Goal: Obtain resource: Obtain resource

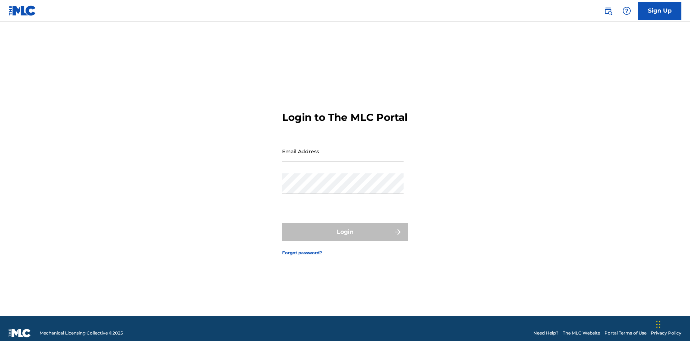
scroll to position [9, 0]
click at [343, 148] on input "Email Address" at bounding box center [342, 151] width 121 height 20
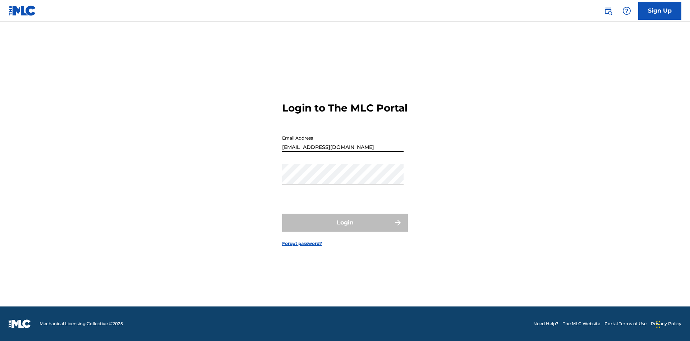
scroll to position [0, 23]
type input "[EMAIL_ADDRESS][DOMAIN_NAME]"
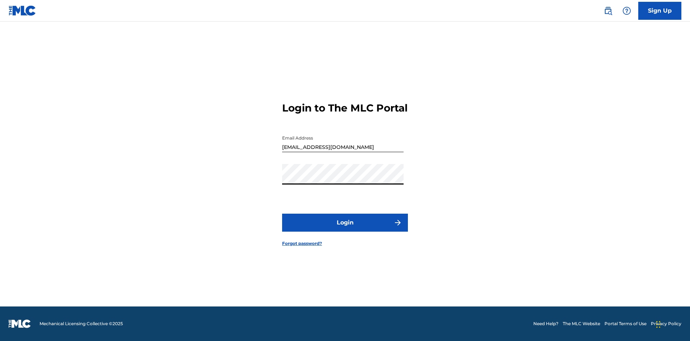
click at [345, 229] on button "Login" at bounding box center [345, 222] width 126 height 18
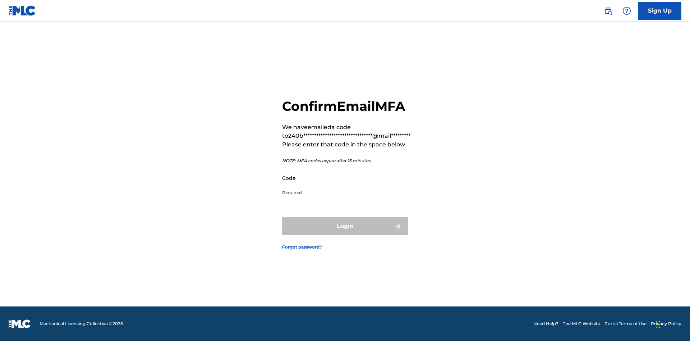
click at [343, 178] on input "Code" at bounding box center [342, 177] width 121 height 20
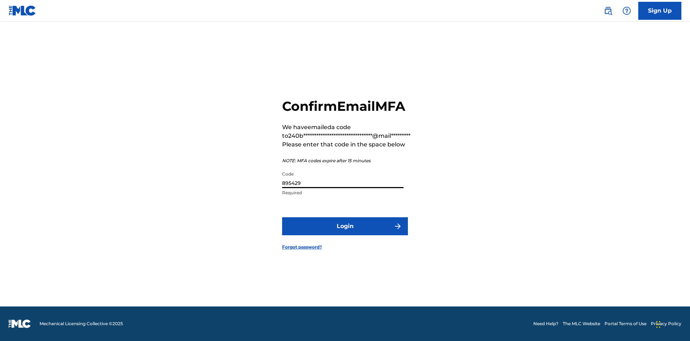
type input "895429"
click at [345, 226] on button "Login" at bounding box center [345, 226] width 126 height 18
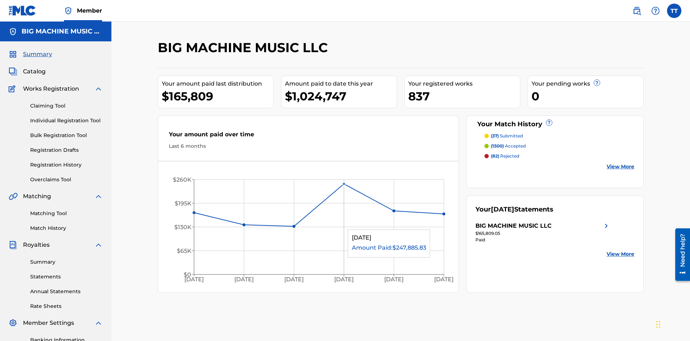
click at [34, 67] on span "Catalog" at bounding box center [34, 71] width 23 height 9
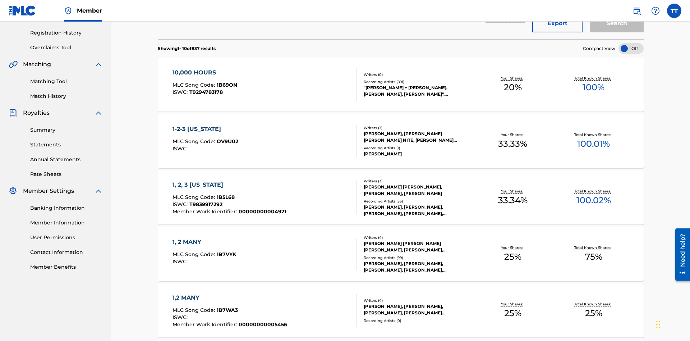
scroll to position [103, 0]
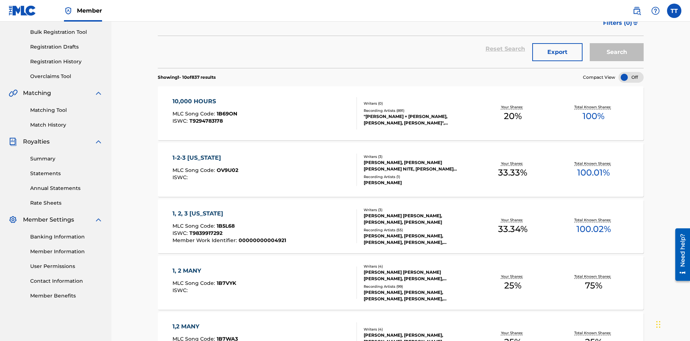
click at [557, 52] on button "Export" at bounding box center [557, 52] width 50 height 18
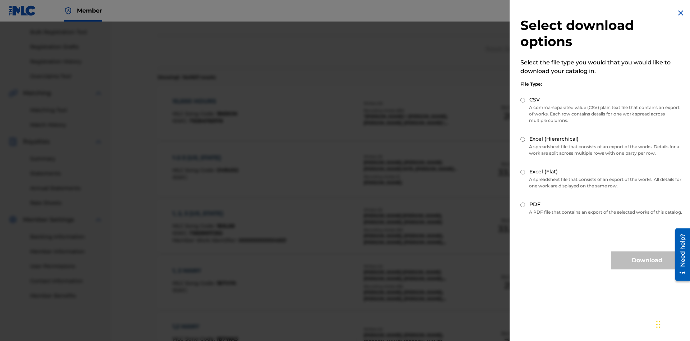
click at [523, 100] on input "CSV" at bounding box center [522, 100] width 5 height 5
radio input "true"
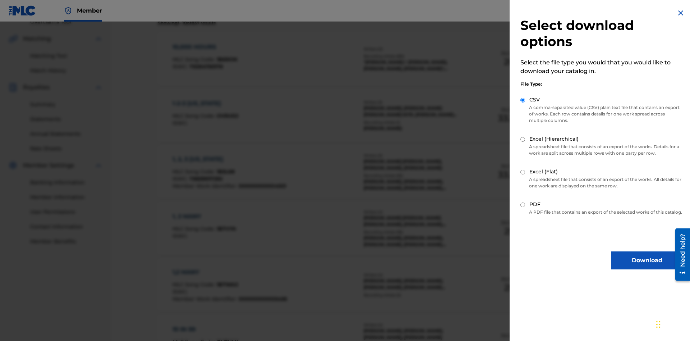
click at [647, 267] on button "Download" at bounding box center [647, 260] width 72 height 18
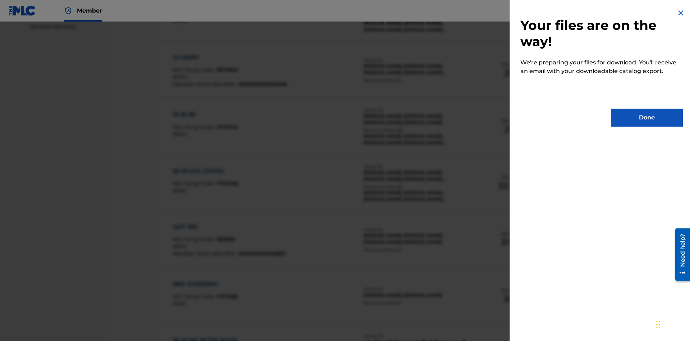
click at [647, 118] on button "Done" at bounding box center [647, 118] width 72 height 18
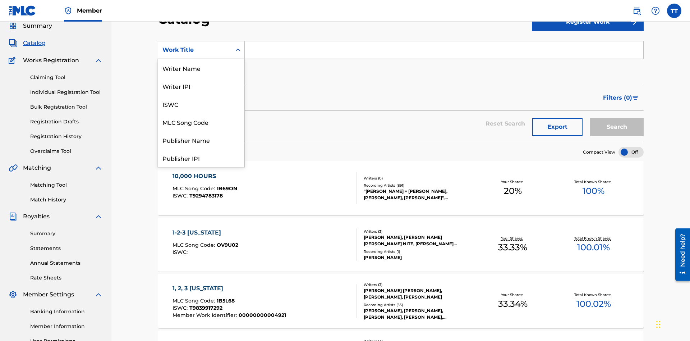
scroll to position [108, 0]
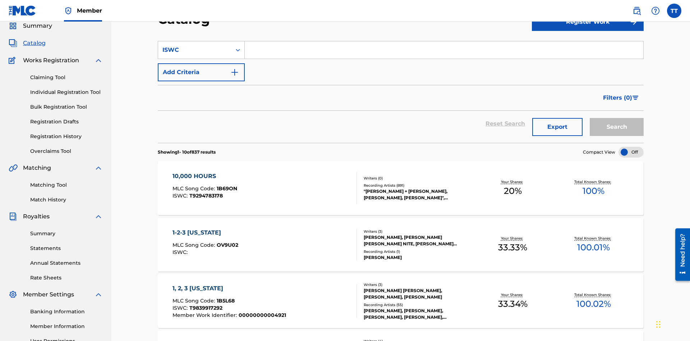
scroll to position [0, 0]
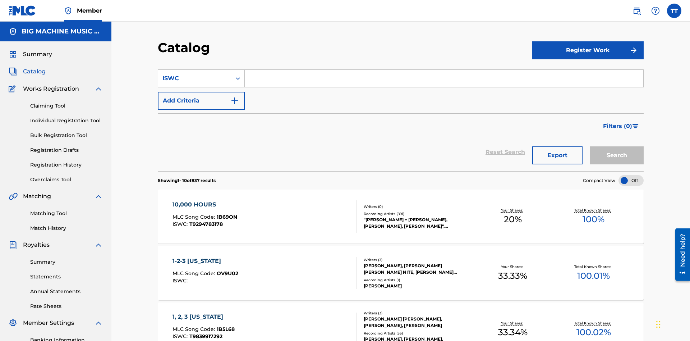
click at [444, 70] on input "Search Form" at bounding box center [444, 78] width 399 height 17
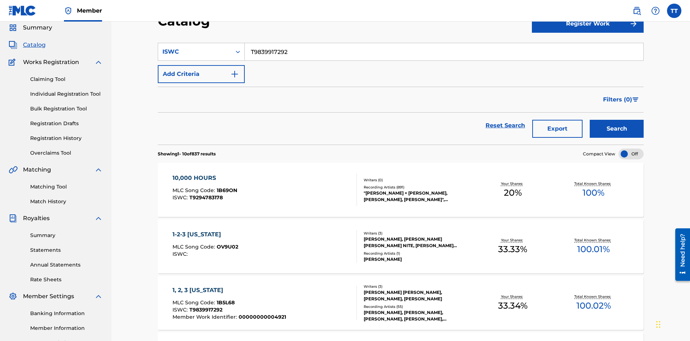
type input "T9839917292"
click at [201, 65] on button "Add Criteria" at bounding box center [201, 74] width 87 height 18
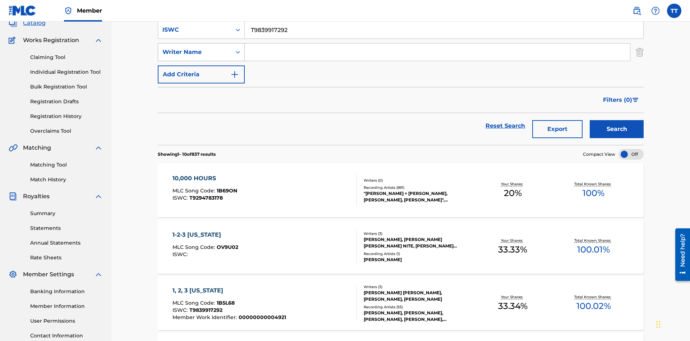
click at [195, 50] on div "Writer Name" at bounding box center [194, 52] width 65 height 9
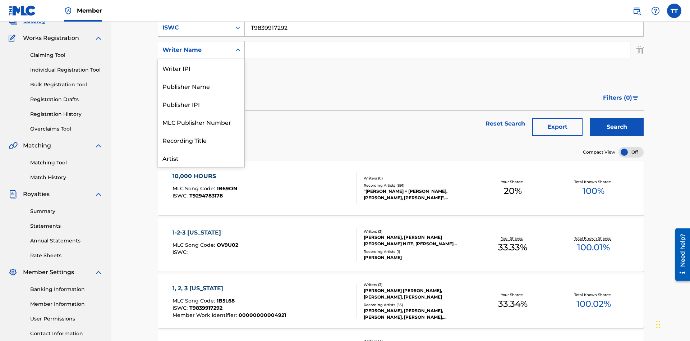
scroll to position [36, 0]
click at [201, 59] on div "Publisher Name" at bounding box center [201, 50] width 86 height 18
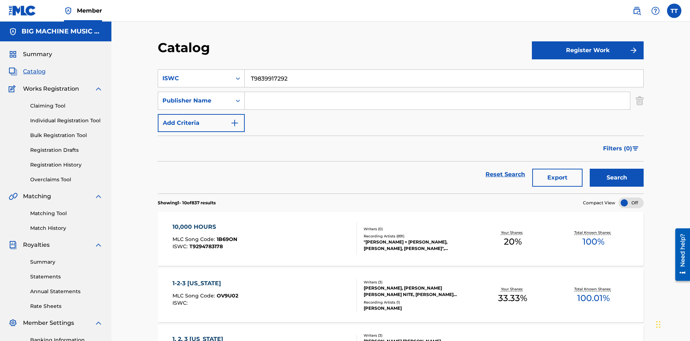
click at [437, 92] on input "Search Form" at bounding box center [437, 100] width 385 height 17
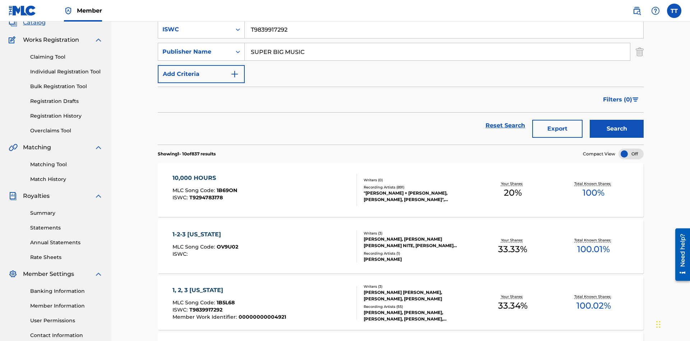
type input "SUPER BIG MUSIC"
click at [201, 65] on button "Add Criteria" at bounding box center [201, 74] width 87 height 18
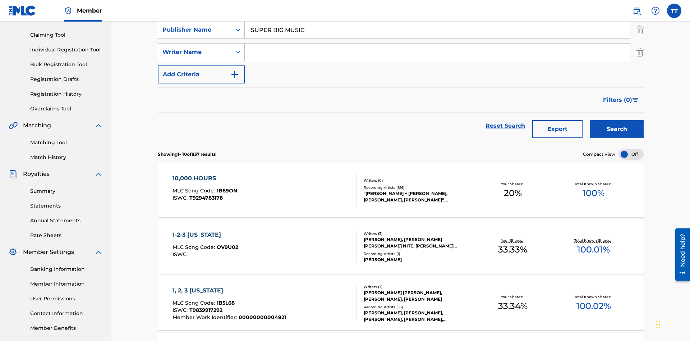
scroll to position [73, 0]
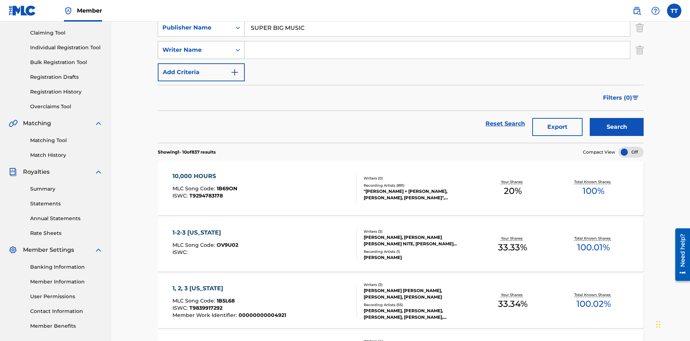
click at [195, 50] on div "Writer Name" at bounding box center [194, 50] width 65 height 9
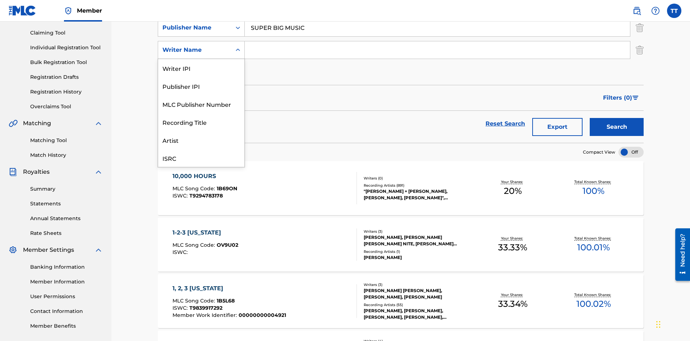
scroll to position [18, 0]
click at [201, 86] on div "MLC Publisher Number" at bounding box center [201, 86] width 86 height 18
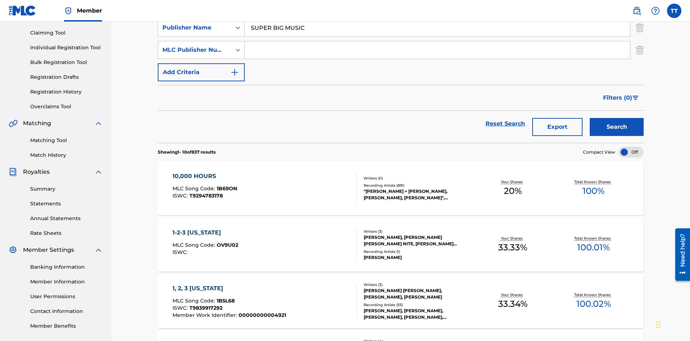
click at [437, 52] on input "Search Form" at bounding box center [437, 49] width 385 height 17
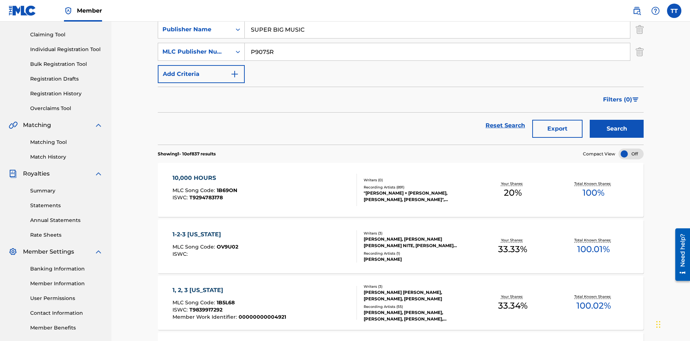
type input "P9075R"
click at [201, 65] on button "Add Criteria" at bounding box center [201, 74] width 87 height 18
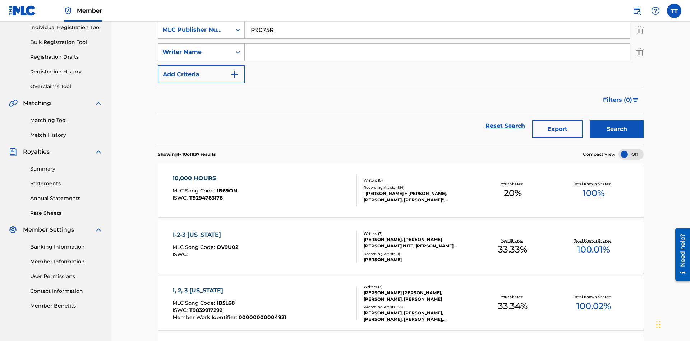
click at [195, 50] on div "Writer Name" at bounding box center [194, 52] width 65 height 9
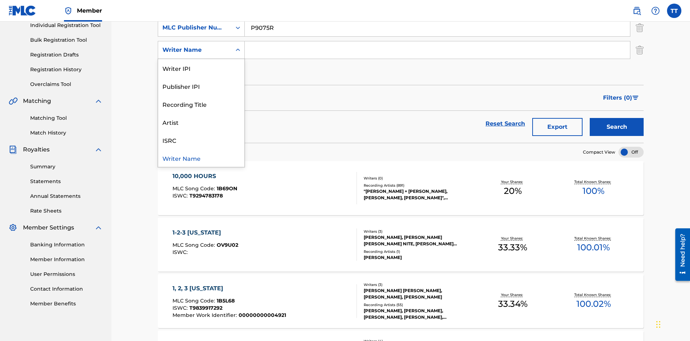
click at [201, 158] on div "Writer Name" at bounding box center [201, 158] width 86 height 18
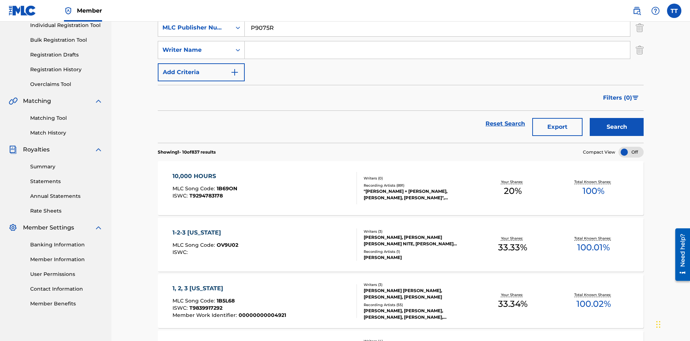
click at [437, 52] on input "Search Form" at bounding box center [437, 49] width 385 height 17
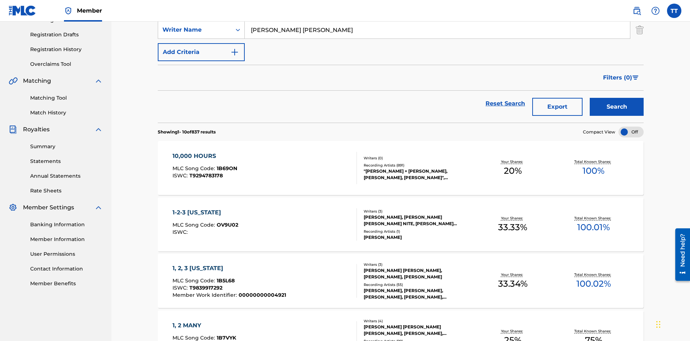
type input "[PERSON_NAME] [PERSON_NAME]"
click at [201, 52] on button "Add Criteria" at bounding box center [201, 52] width 87 height 18
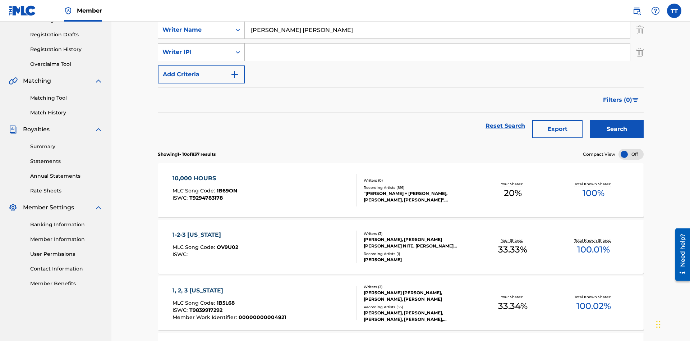
click at [195, 50] on div "Writer IPI" at bounding box center [194, 52] width 65 height 9
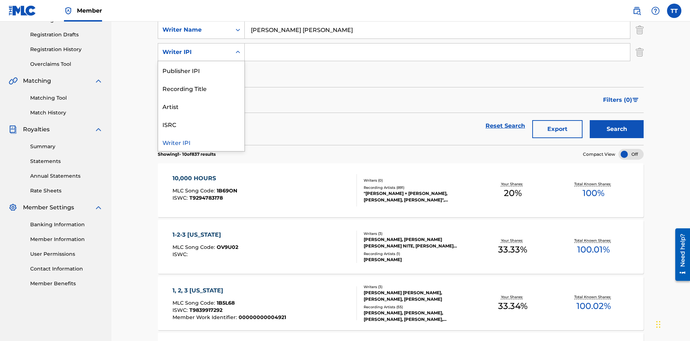
scroll to position [118, 0]
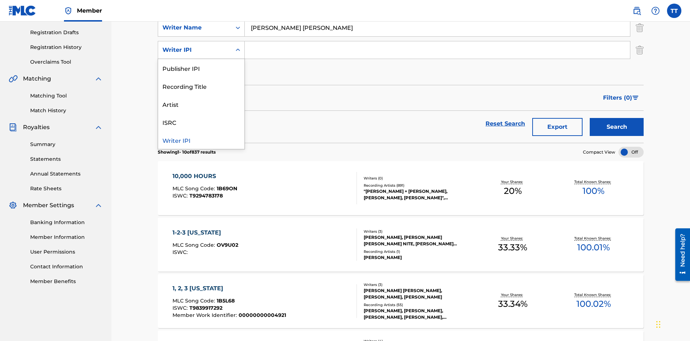
click at [201, 140] on div "Writer IPI" at bounding box center [201, 140] width 86 height 18
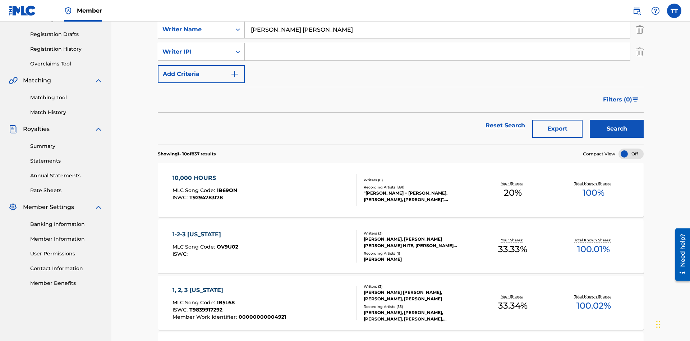
click at [437, 52] on input "Search Form" at bounding box center [437, 51] width 385 height 17
type input "00614973923"
click at [201, 65] on button "Add Criteria" at bounding box center [201, 74] width 87 height 18
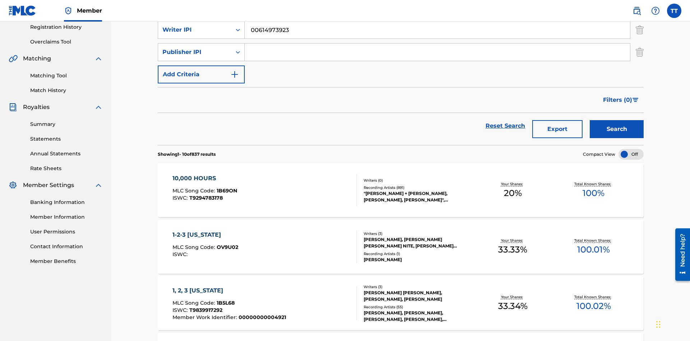
scroll to position [140, 0]
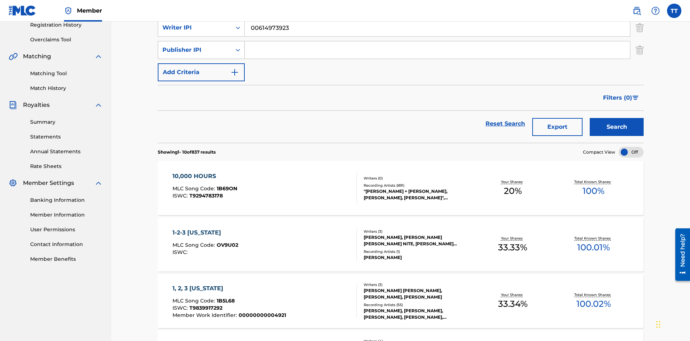
click at [195, 50] on div "Publisher IPI" at bounding box center [194, 50] width 65 height 9
click at [201, 122] on div "Publisher IPI" at bounding box center [201, 122] width 86 height 18
click at [437, 52] on input "Search Form" at bounding box center [437, 49] width 385 height 17
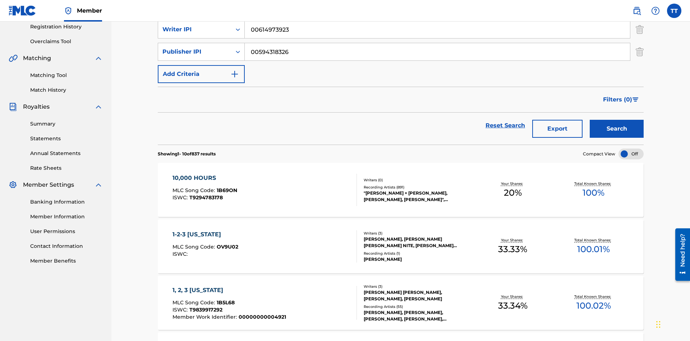
type input "00594318326"
click at [201, 65] on button "Add Criteria" at bounding box center [201, 74] width 87 height 18
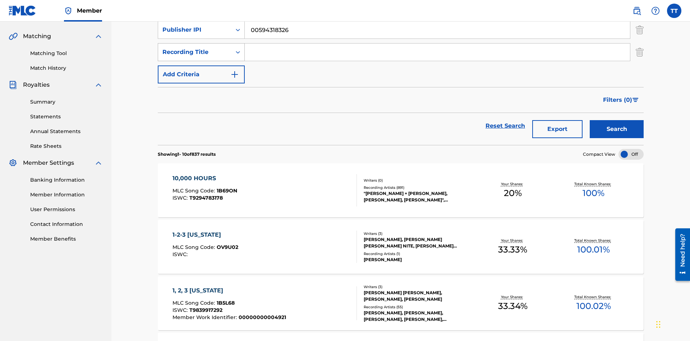
click at [195, 50] on div "Recording Title" at bounding box center [194, 52] width 65 height 9
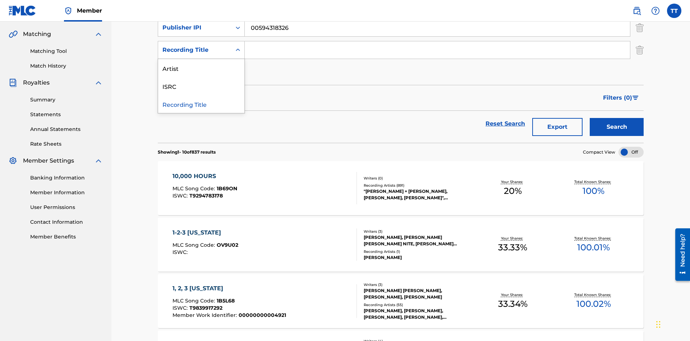
click at [201, 68] on div "Artist" at bounding box center [201, 68] width 86 height 18
click at [437, 52] on input "Search Form" at bounding box center [437, 49] width 385 height 17
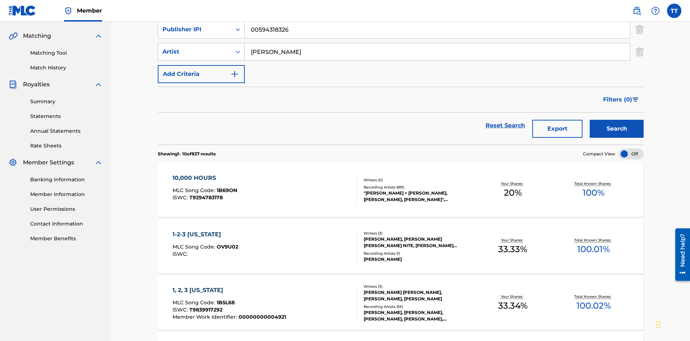
type input "[PERSON_NAME]"
click at [617, 120] on button "Search" at bounding box center [617, 129] width 54 height 18
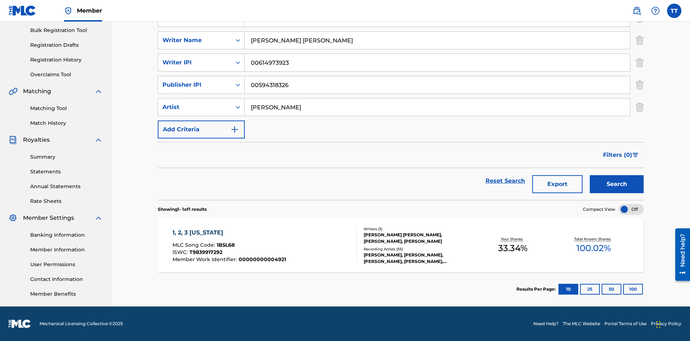
scroll to position [105, 0]
click at [623, 289] on button "100" at bounding box center [633, 289] width 20 height 11
click at [225, 245] on span "1B5L68" at bounding box center [226, 245] width 18 height 6
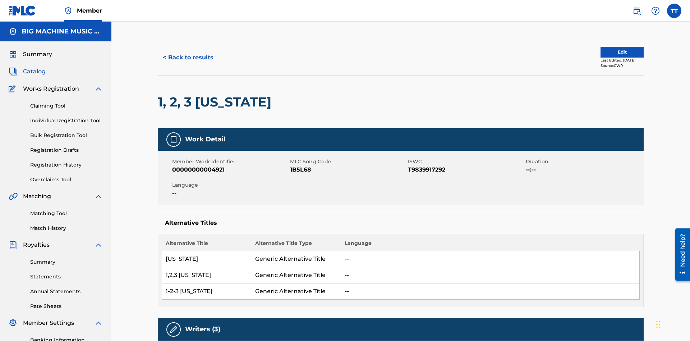
click at [188, 52] on button "< Back to results" at bounding box center [188, 58] width 61 height 18
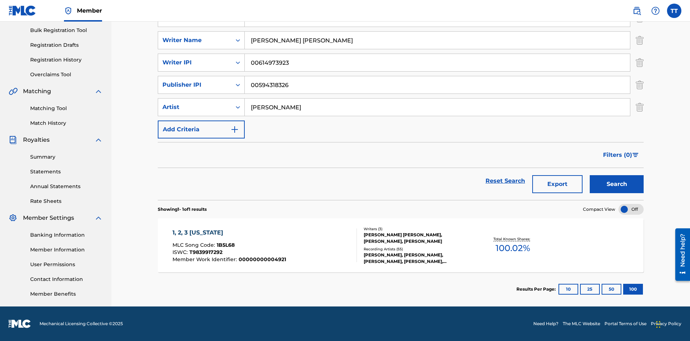
click at [557, 184] on button "Export" at bounding box center [557, 184] width 50 height 18
